Goal: Task Accomplishment & Management: Manage account settings

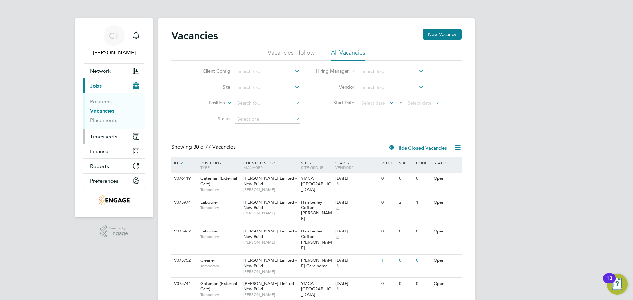
click at [98, 136] on span "Timesheets" at bounding box center [103, 136] width 27 height 6
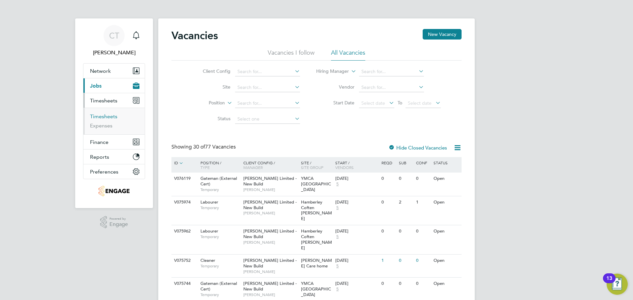
click at [110, 117] on link "Timesheets" at bounding box center [103, 116] width 27 height 6
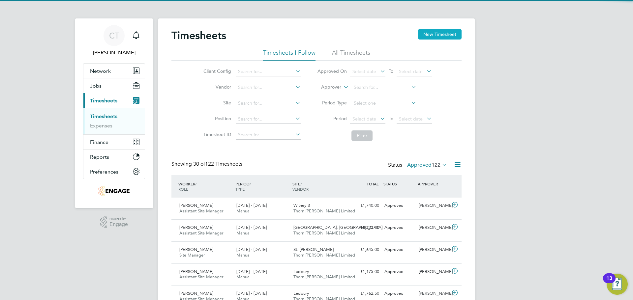
click at [433, 33] on button "New Timesheet" at bounding box center [439, 34] width 43 height 11
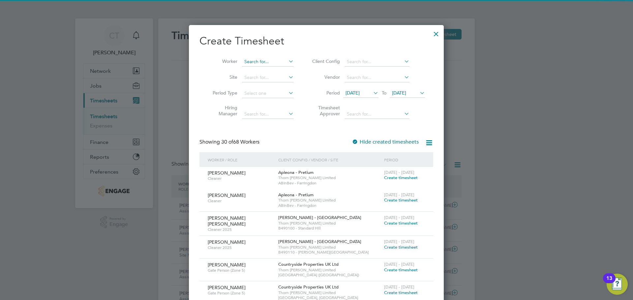
click at [273, 62] on input at bounding box center [268, 61] width 52 height 9
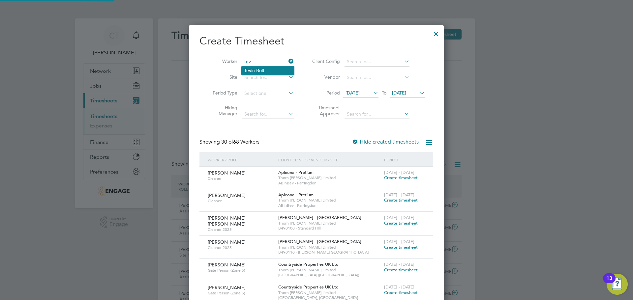
click at [269, 69] on li "Tev in Bolt" at bounding box center [268, 70] width 52 height 9
type input "[PERSON_NAME]"
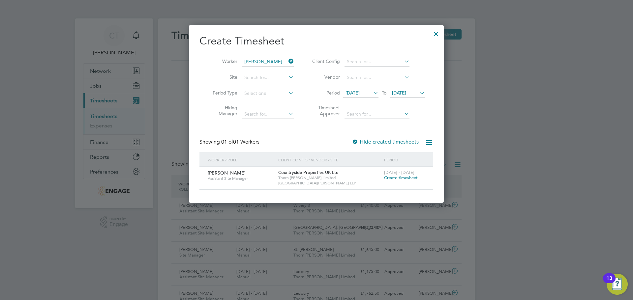
click at [406, 179] on span "Create timesheet" at bounding box center [401, 178] width 34 height 6
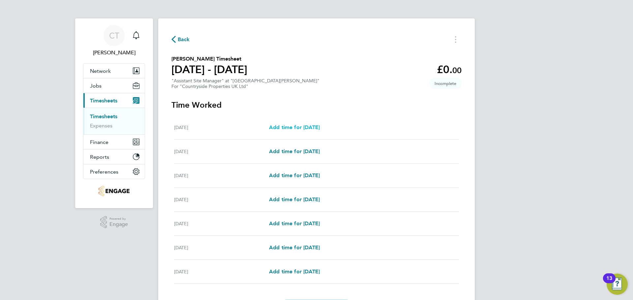
click at [311, 127] on span "Add time for Mon 04 Aug" at bounding box center [294, 127] width 51 height 6
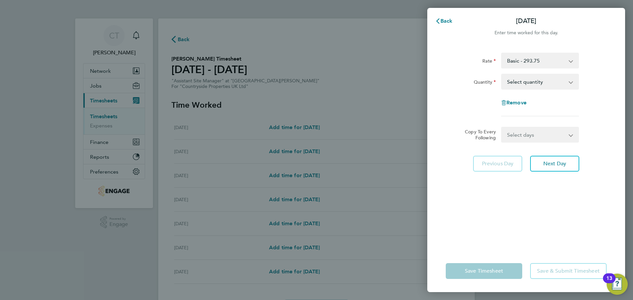
click at [557, 78] on select "Select quantity 0.5 1" at bounding box center [535, 81] width 69 height 14
click at [571, 60] on app-icon-cross-button at bounding box center [574, 60] width 8 height 14
click at [571, 61] on app-icon-cross-button at bounding box center [574, 60] width 8 height 14
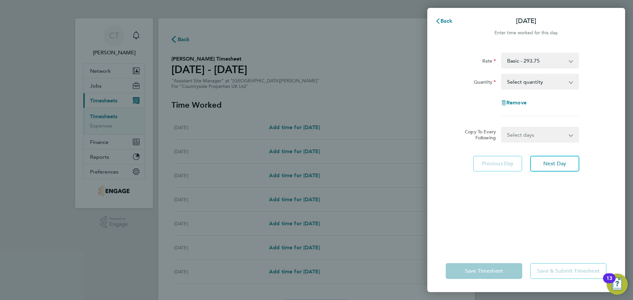
click at [571, 62] on app-icon-cross-button at bounding box center [574, 60] width 8 height 14
click at [584, 71] on div "Rate Basic - 293.75 Quantity Select quantity 0.5 1 Remove" at bounding box center [525, 85] width 161 height 64
click at [571, 64] on app-icon-cross-button at bounding box center [574, 60] width 8 height 14
click at [570, 76] on select "Select quantity 0.5 1" at bounding box center [535, 81] width 69 height 14
click at [501, 74] on select "Select quantity 0.5 1" at bounding box center [535, 81] width 69 height 14
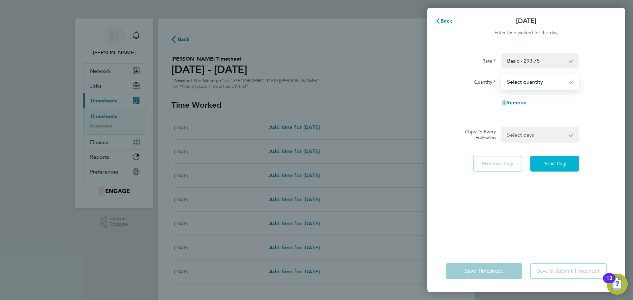
click at [566, 163] on span "Next Day" at bounding box center [554, 163] width 23 height 7
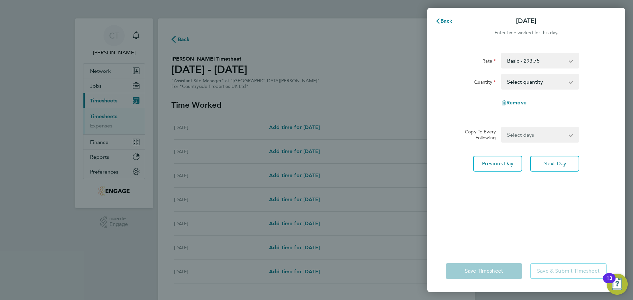
click at [569, 133] on select "Select days Day Weekday (Mon-Fri) Weekend (Sat-Sun) Wednesday Thursday Friday S…" at bounding box center [535, 135] width 69 height 14
click at [569, 134] on select "Select days Day Weekday (Mon-Fri) Weekend (Sat-Sun) Wednesday Thursday Friday S…" at bounding box center [535, 135] width 69 height 14
click at [557, 81] on select "Select quantity 0.5 1" at bounding box center [535, 81] width 69 height 14
click at [446, 21] on span "Back" at bounding box center [446, 21] width 12 height 6
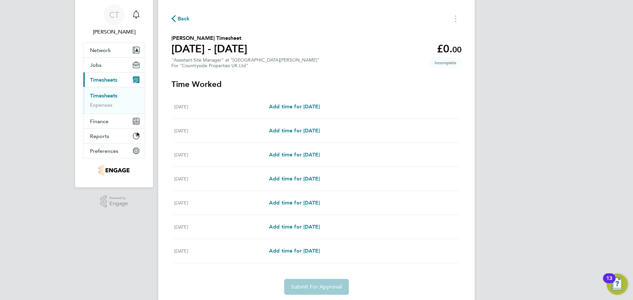
scroll to position [9, 0]
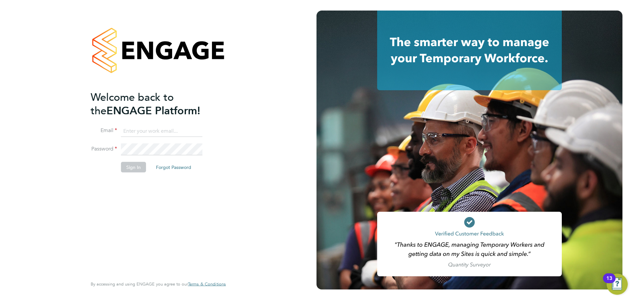
click at [142, 132] on input at bounding box center [161, 131] width 81 height 12
type input "chloe.taquin@thornbaker.co.uk"
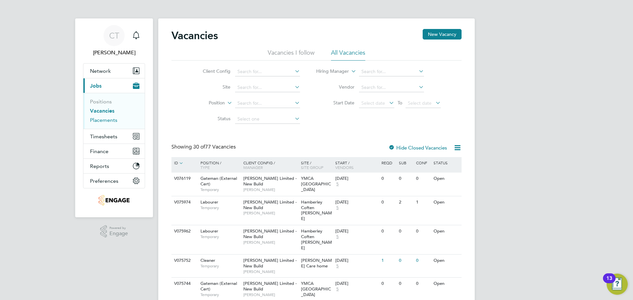
click at [104, 118] on link "Placements" at bounding box center [103, 120] width 27 height 6
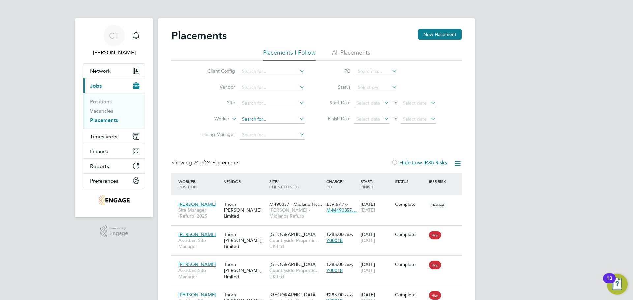
click at [253, 116] on input at bounding box center [272, 119] width 65 height 9
click at [280, 126] on b "Sur" at bounding box center [283, 128] width 7 height 6
type input "[PERSON_NAME]"
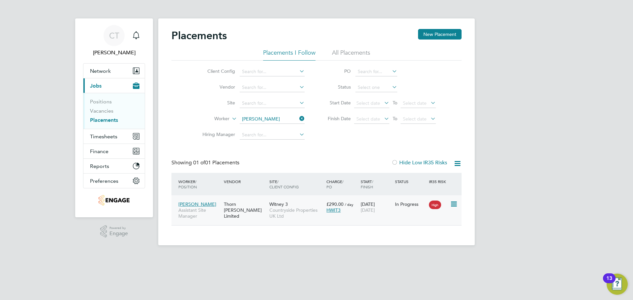
click at [456, 204] on icon at bounding box center [453, 204] width 7 height 8
click at [297, 210] on span "Countryside Properties UK Ltd" at bounding box center [296, 213] width 54 height 12
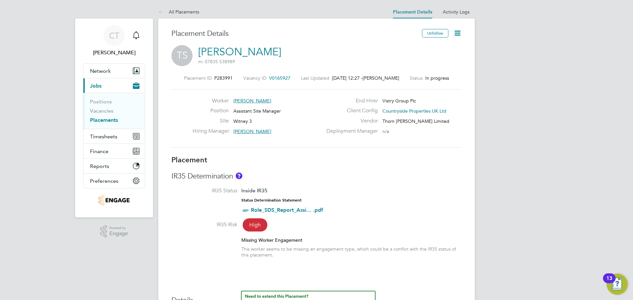
click at [454, 32] on icon at bounding box center [457, 33] width 8 height 8
click at [436, 46] on li "Edit Placement e" at bounding box center [436, 48] width 48 height 9
type input "Paul O'Keeffe"
type input "Gary Uzzell"
type input "[DATE]"
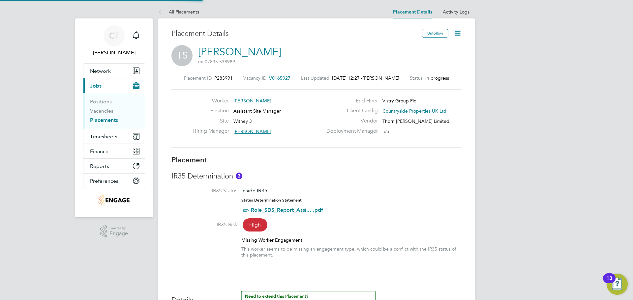
type input "[DATE]"
type input "07:30"
type input "16:30"
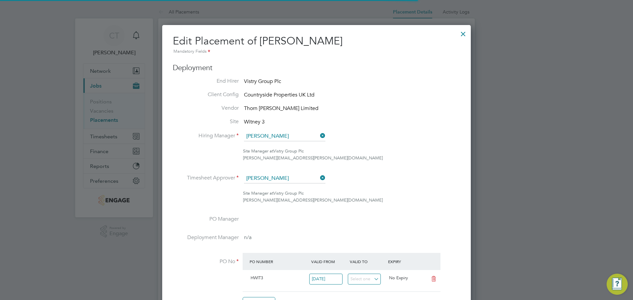
scroll to position [3, 3]
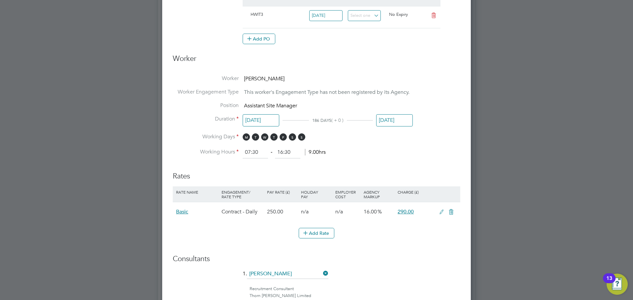
click at [0, 256] on div at bounding box center [316, 150] width 633 height 300
